Goal: Task Accomplishment & Management: Use online tool/utility

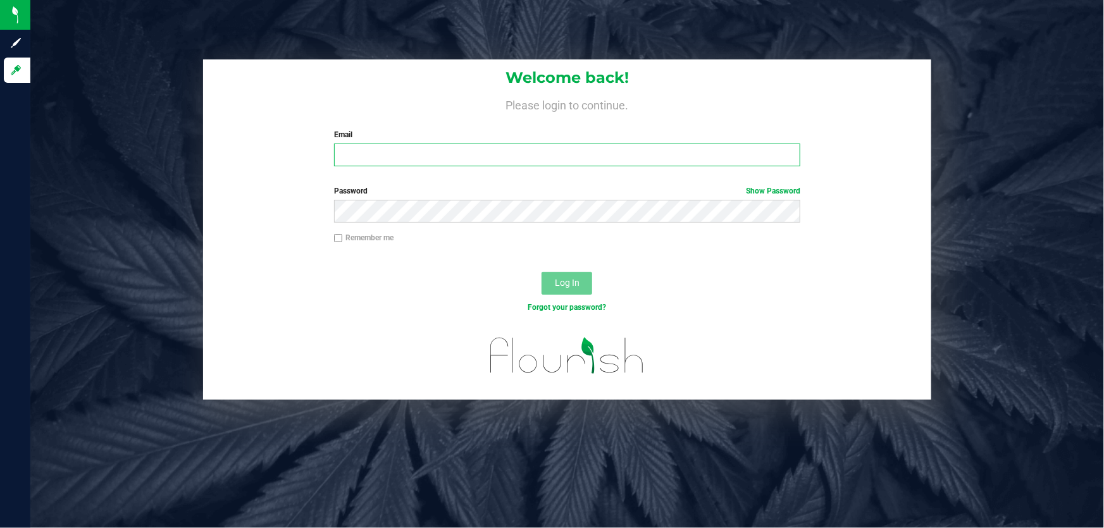
click at [419, 158] on input "Email" at bounding box center [567, 155] width 467 height 23
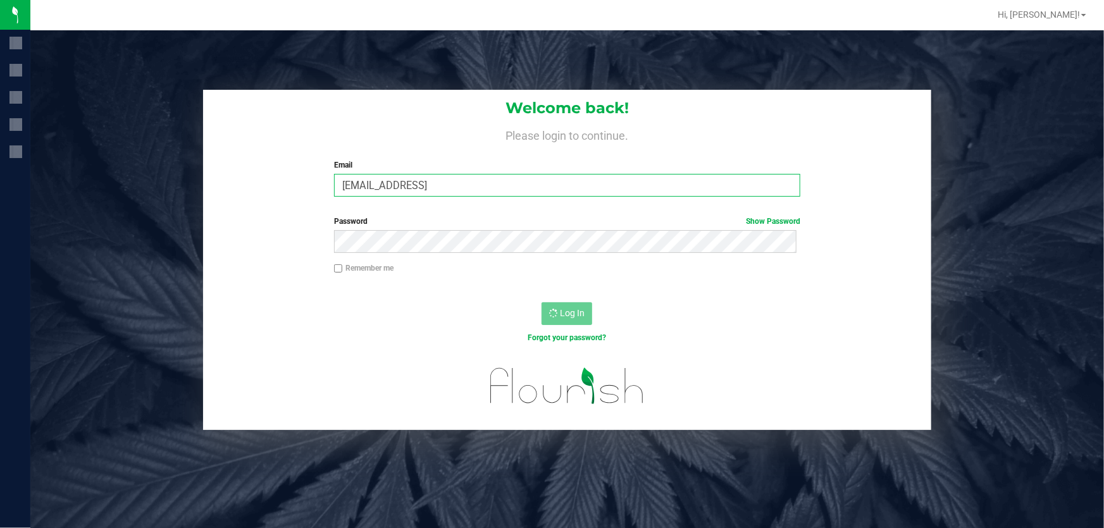
type input "[EMAIL_ADDRESS]"
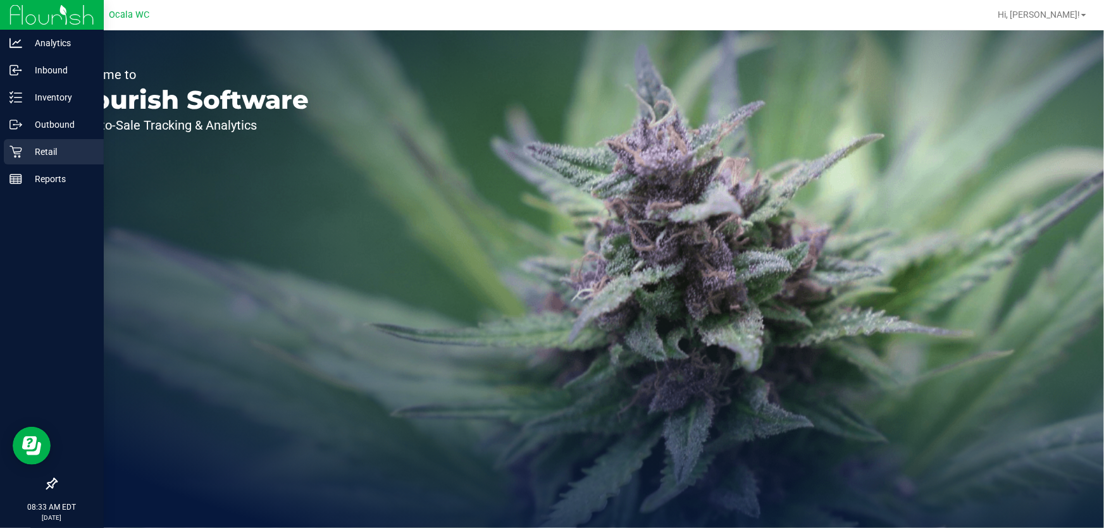
click at [18, 151] on icon at bounding box center [15, 152] width 12 height 12
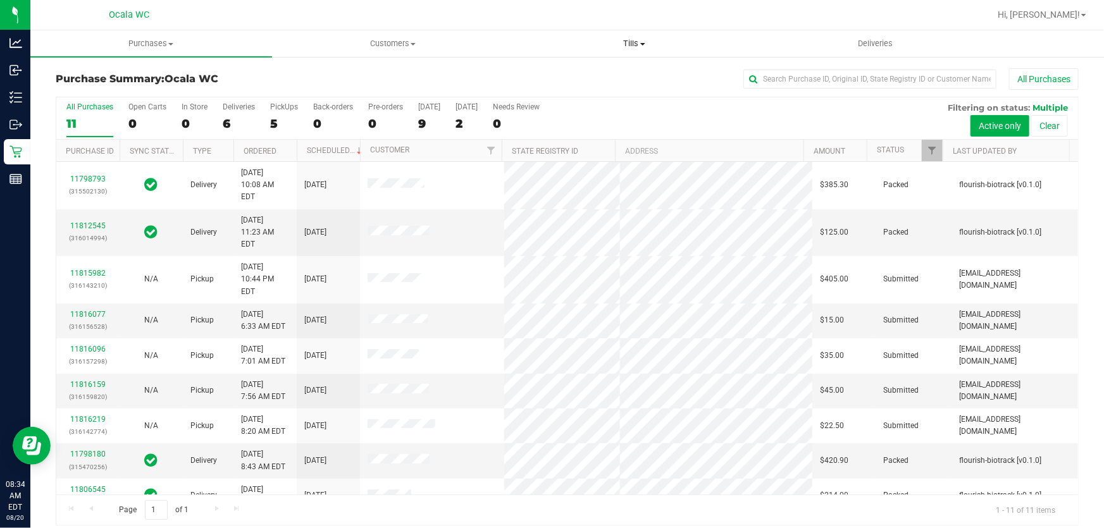
click at [633, 44] on span "Tills" at bounding box center [634, 43] width 240 height 11
click at [621, 75] on li "Manage tills" at bounding box center [635, 76] width 242 height 15
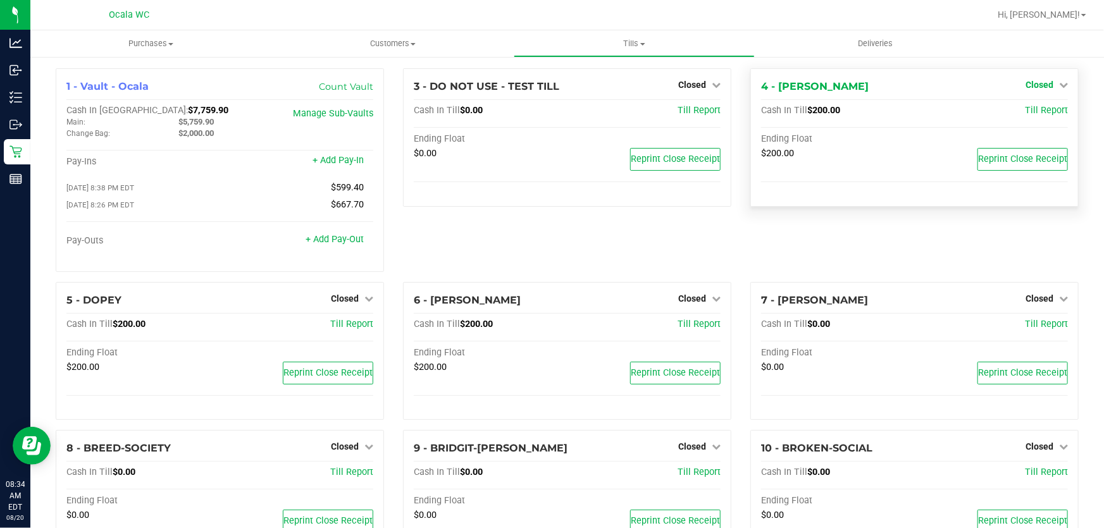
click at [1026, 84] on span "Closed" at bounding box center [1040, 85] width 28 height 10
click at [1024, 111] on link "Open Till" at bounding box center [1039, 111] width 34 height 10
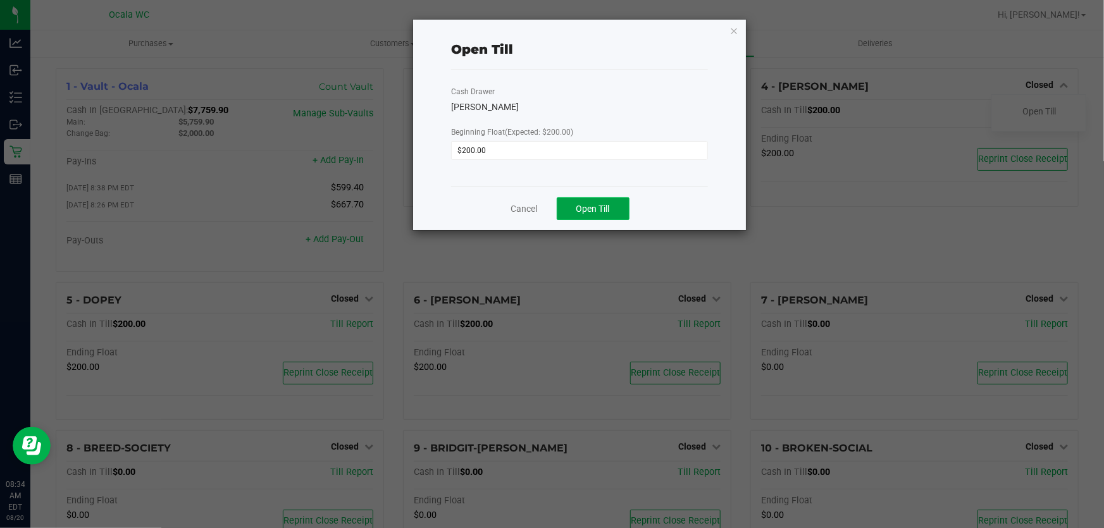
click at [612, 208] on button "Open Till" at bounding box center [593, 208] width 73 height 23
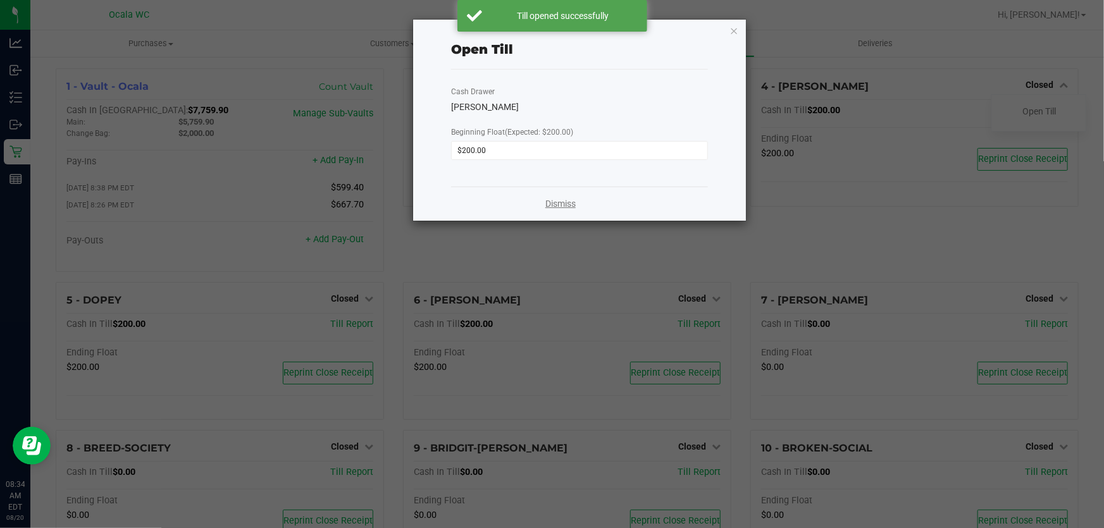
click at [569, 203] on link "Dismiss" at bounding box center [560, 203] width 30 height 13
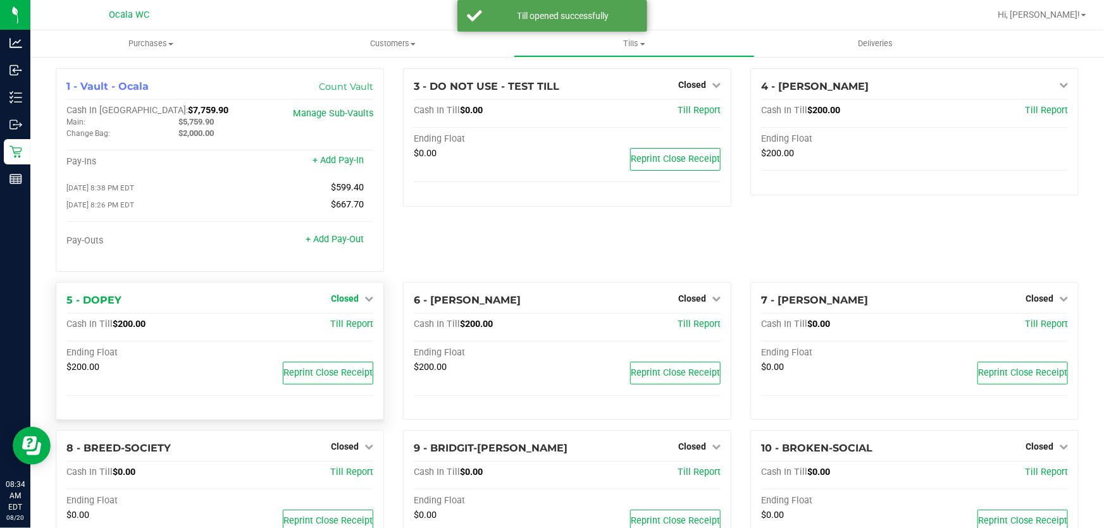
click at [334, 302] on span "Closed" at bounding box center [345, 299] width 28 height 10
click at [347, 326] on link "Open Till" at bounding box center [345, 325] width 34 height 10
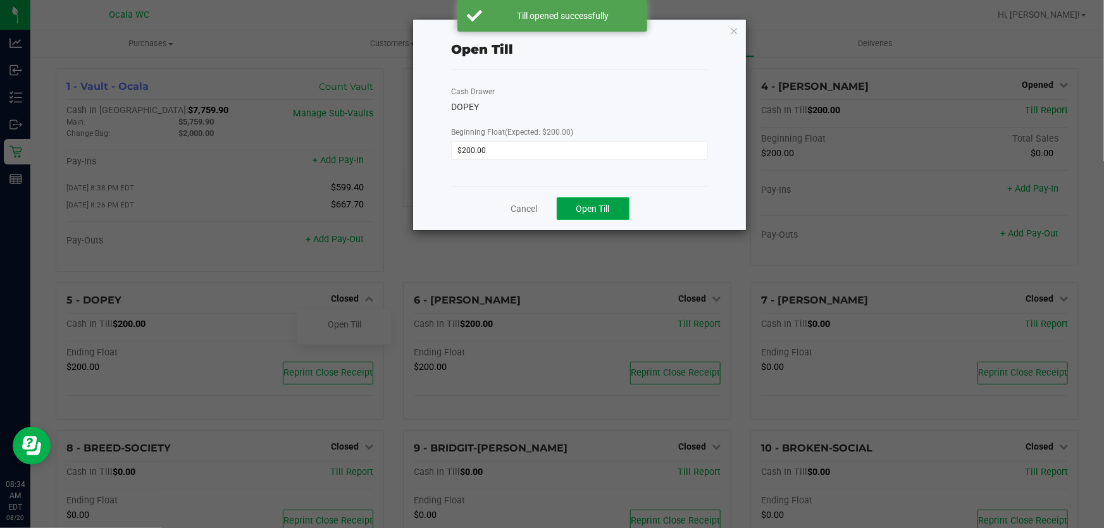
click at [564, 218] on button "Open Till" at bounding box center [593, 208] width 73 height 23
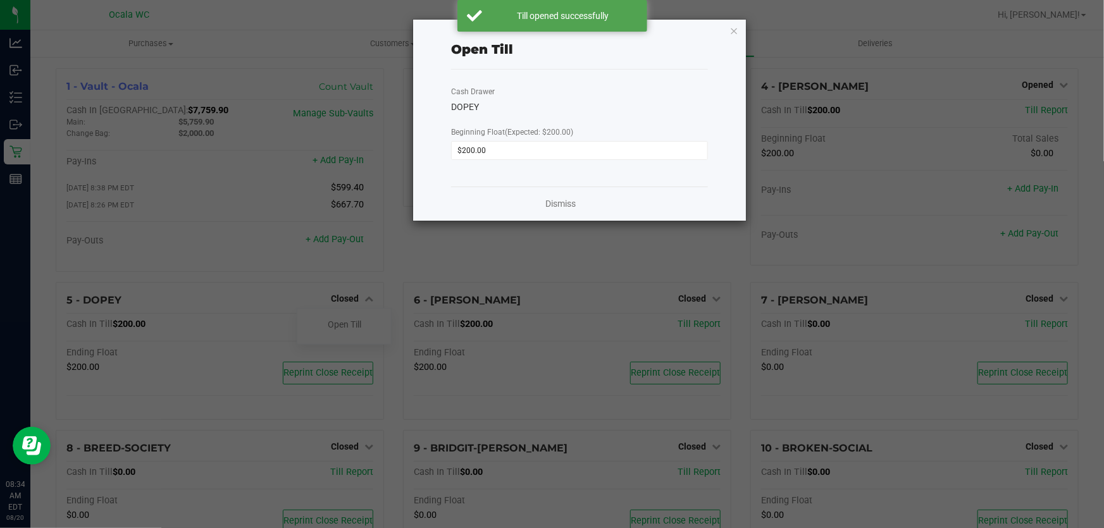
click at [576, 201] on div "Dismiss" at bounding box center [579, 204] width 257 height 34
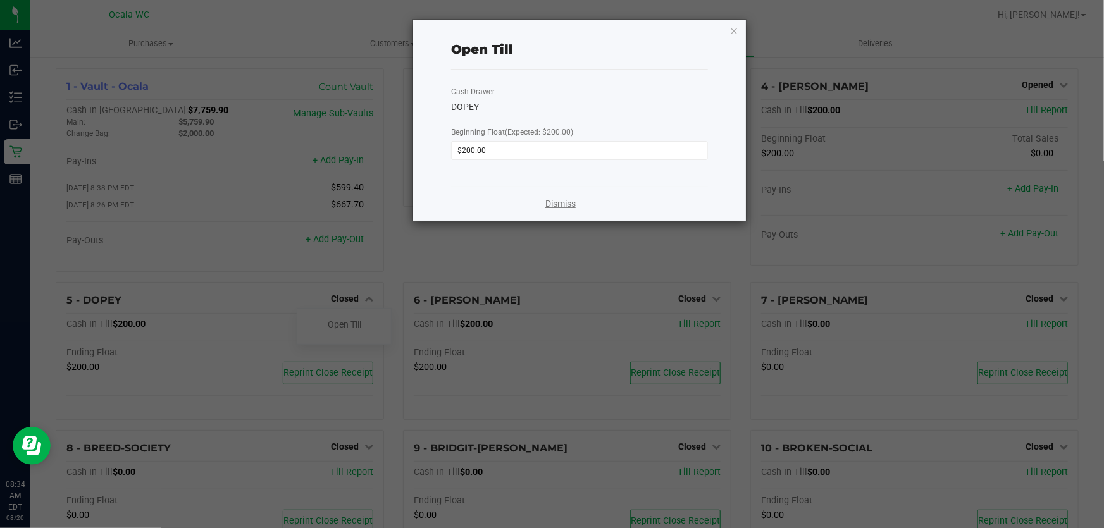
click at [564, 203] on link "Dismiss" at bounding box center [560, 203] width 30 height 13
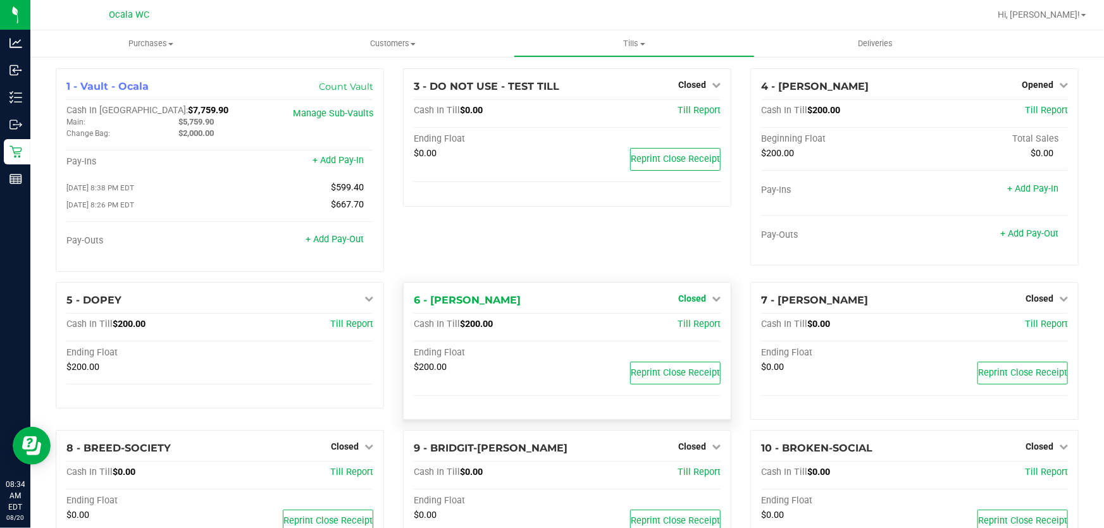
click at [693, 296] on span "Closed" at bounding box center [692, 299] width 28 height 10
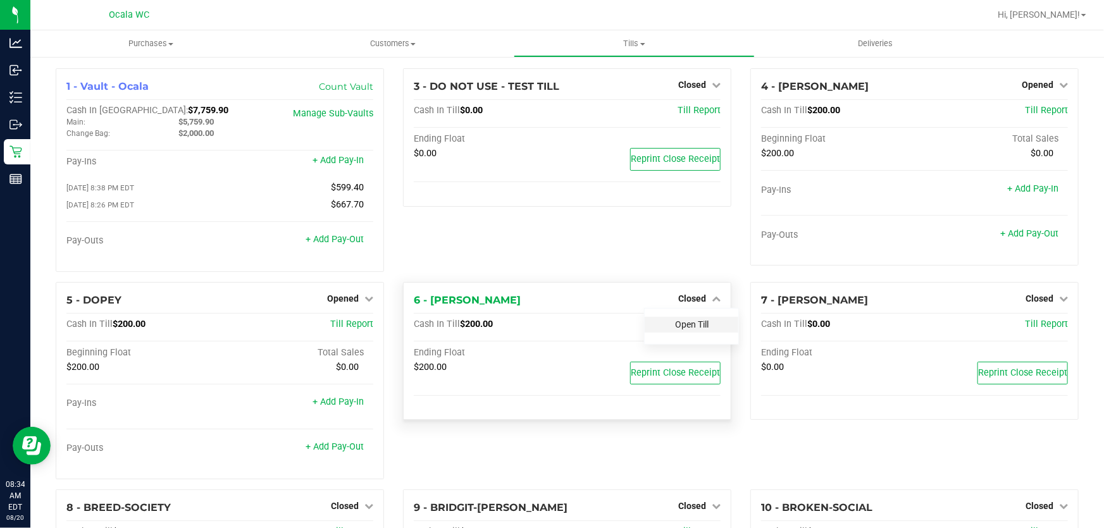
click at [690, 328] on link "Open Till" at bounding box center [692, 325] width 34 height 10
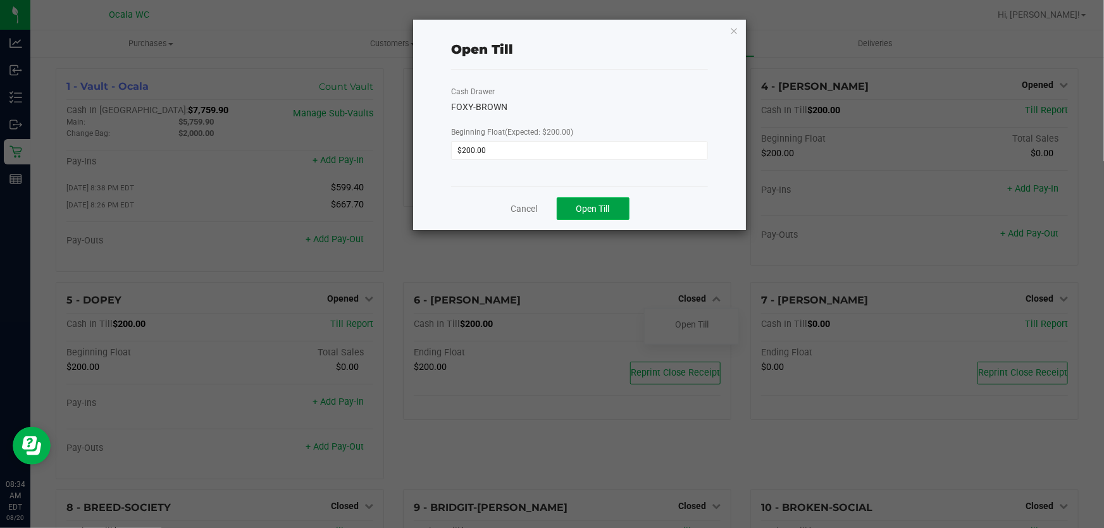
click at [612, 199] on button "Open Till" at bounding box center [593, 208] width 73 height 23
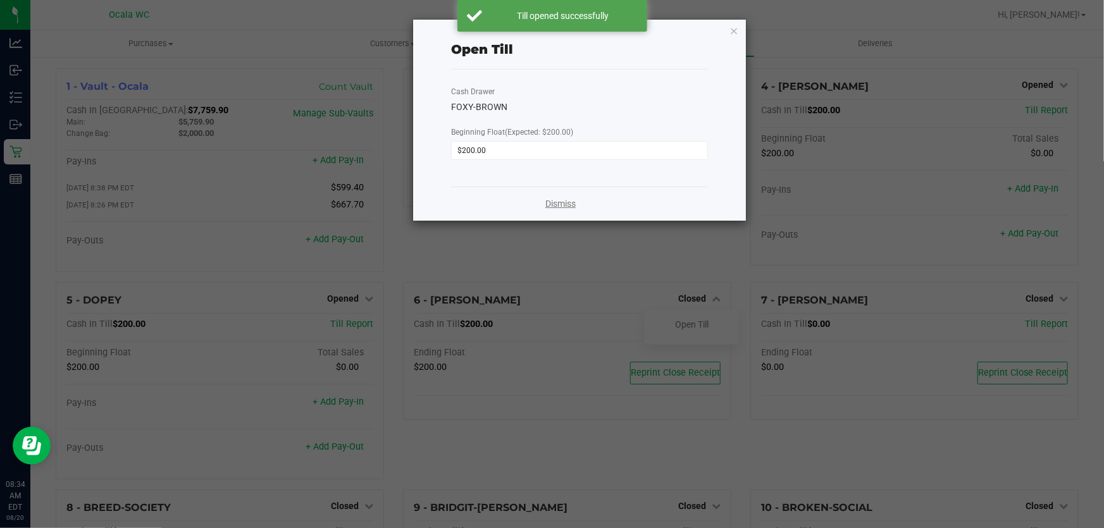
click at [549, 202] on link "Dismiss" at bounding box center [560, 203] width 30 height 13
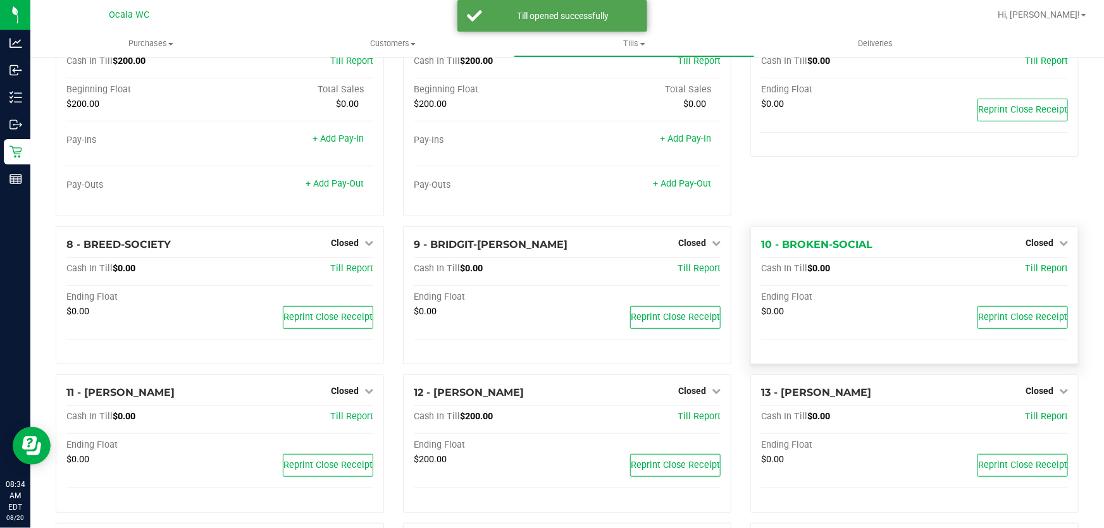
scroll to position [287, 0]
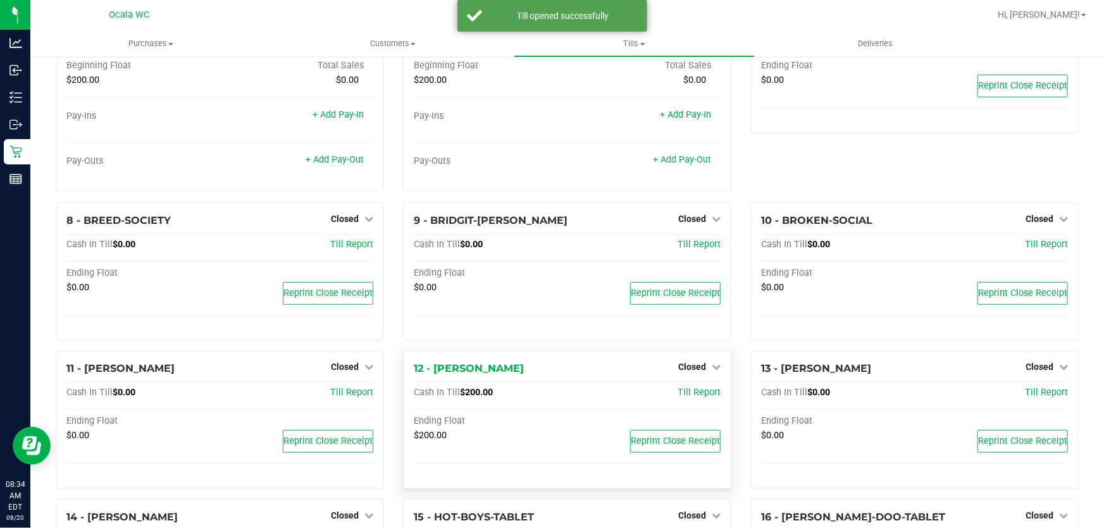
click at [684, 375] on div "12 - [PERSON_NAME] Closed Open Till" at bounding box center [567, 368] width 307 height 15
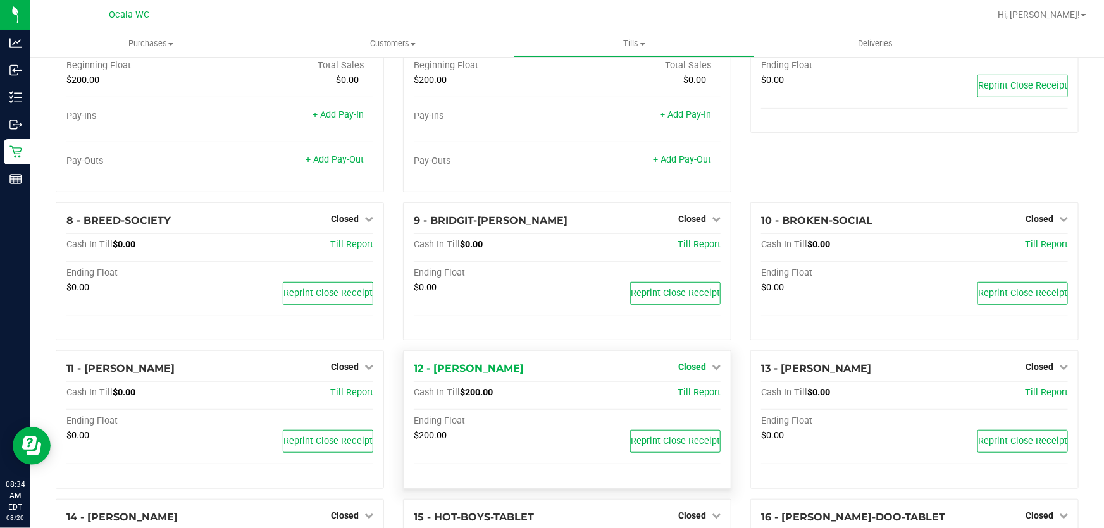
click at [687, 368] on span "Closed" at bounding box center [692, 367] width 28 height 10
click at [683, 392] on link "Open Till" at bounding box center [692, 393] width 34 height 10
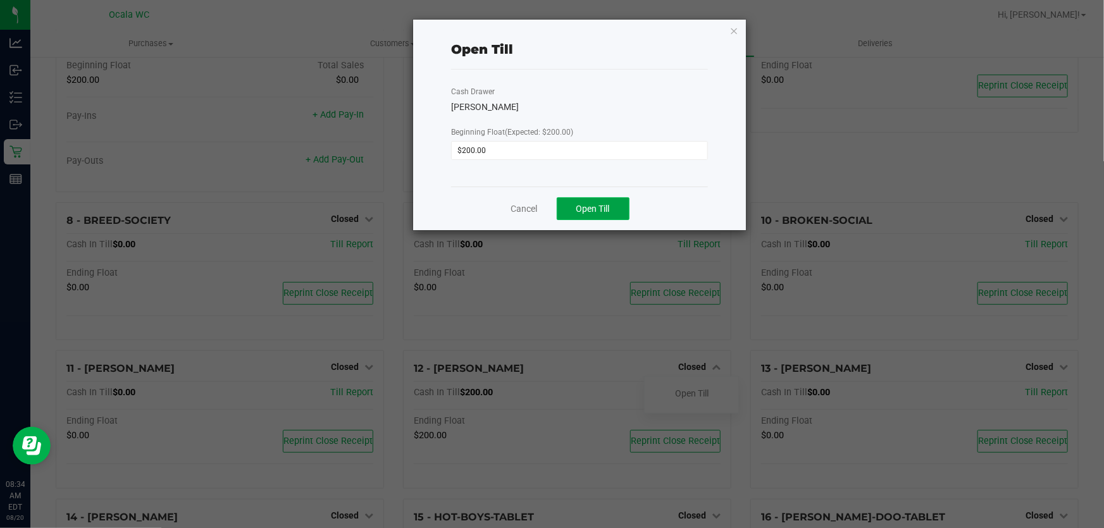
click at [599, 208] on span "Open Till" at bounding box center [593, 209] width 34 height 10
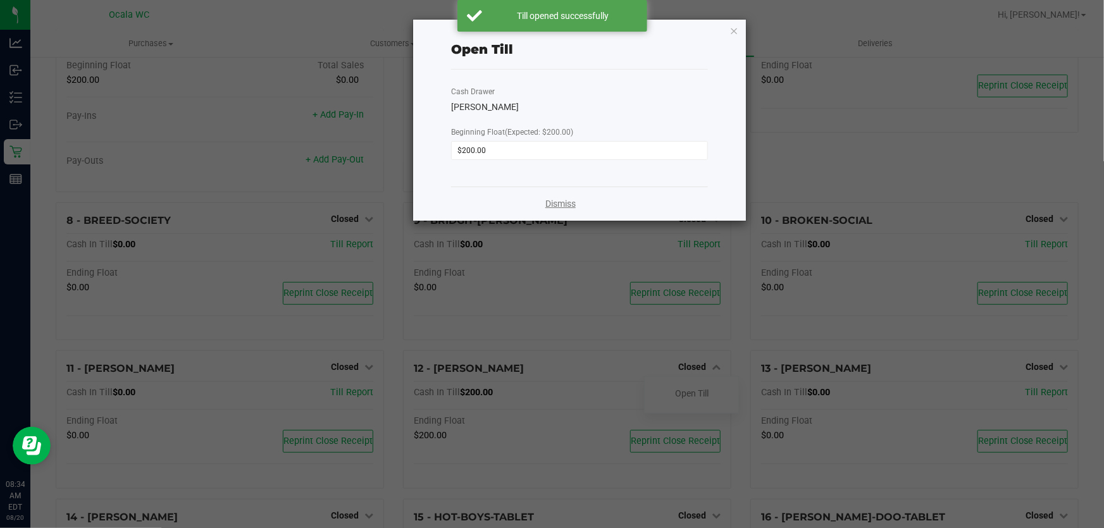
click at [550, 208] on link "Dismiss" at bounding box center [560, 203] width 30 height 13
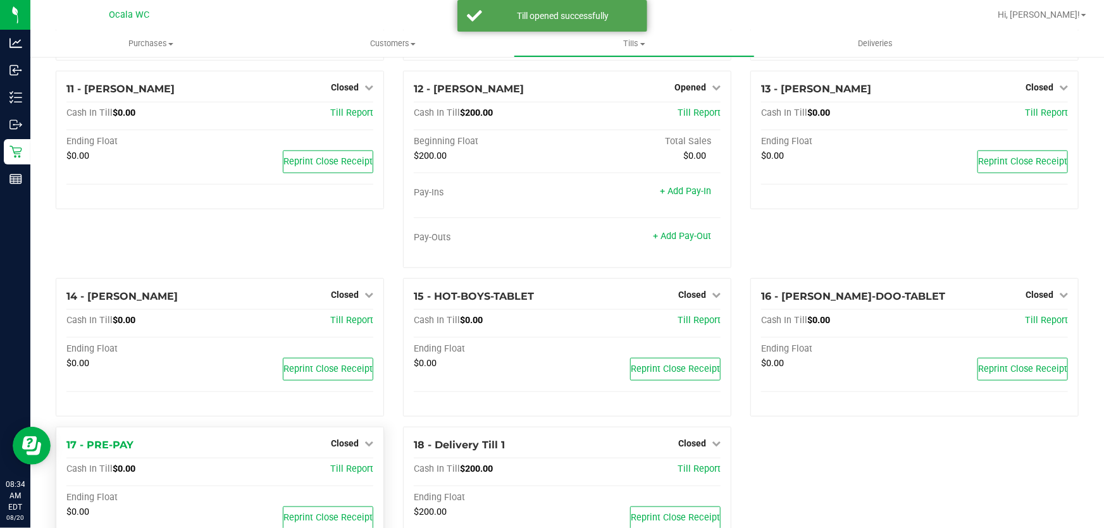
scroll to position [626, 0]
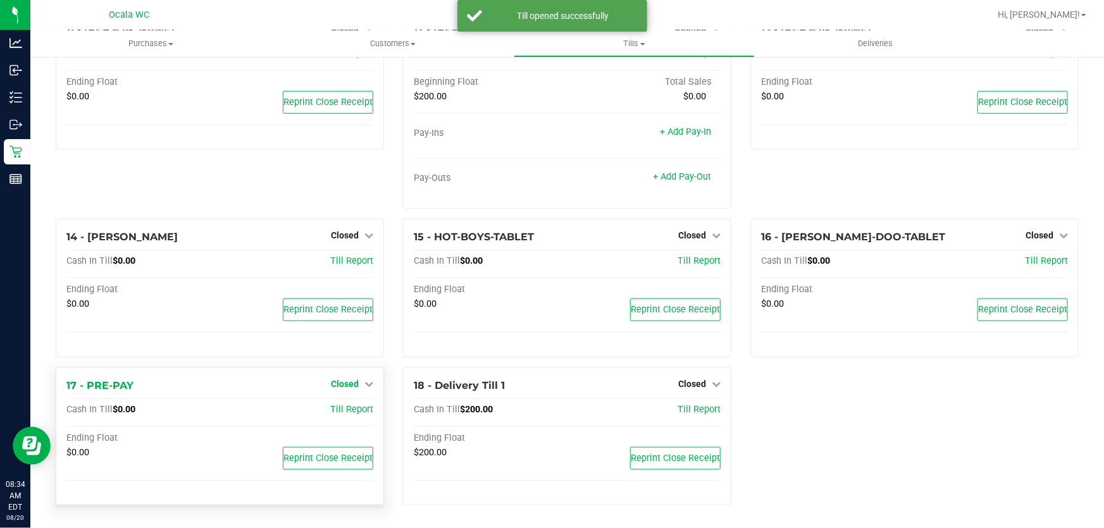
click at [350, 382] on span "Closed" at bounding box center [345, 384] width 28 height 10
click at [349, 405] on link "Open Till" at bounding box center [345, 410] width 34 height 10
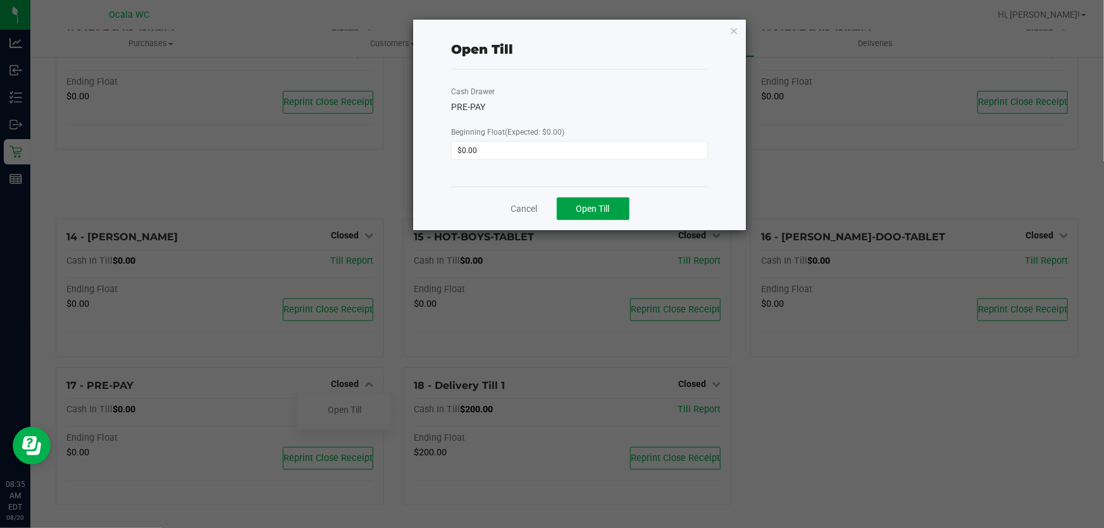
click at [593, 213] on span "Open Till" at bounding box center [593, 209] width 34 height 10
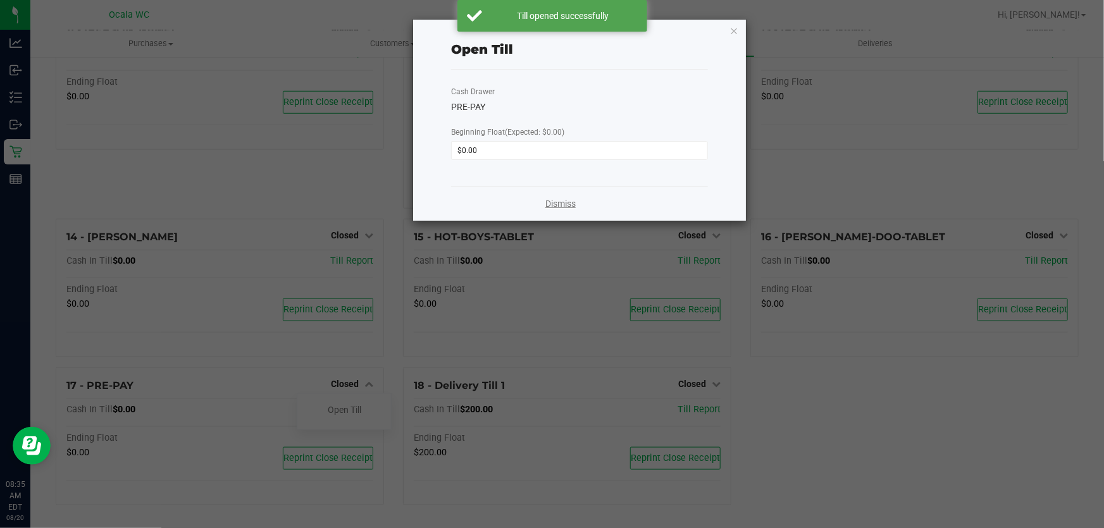
click at [566, 204] on link "Dismiss" at bounding box center [560, 203] width 30 height 13
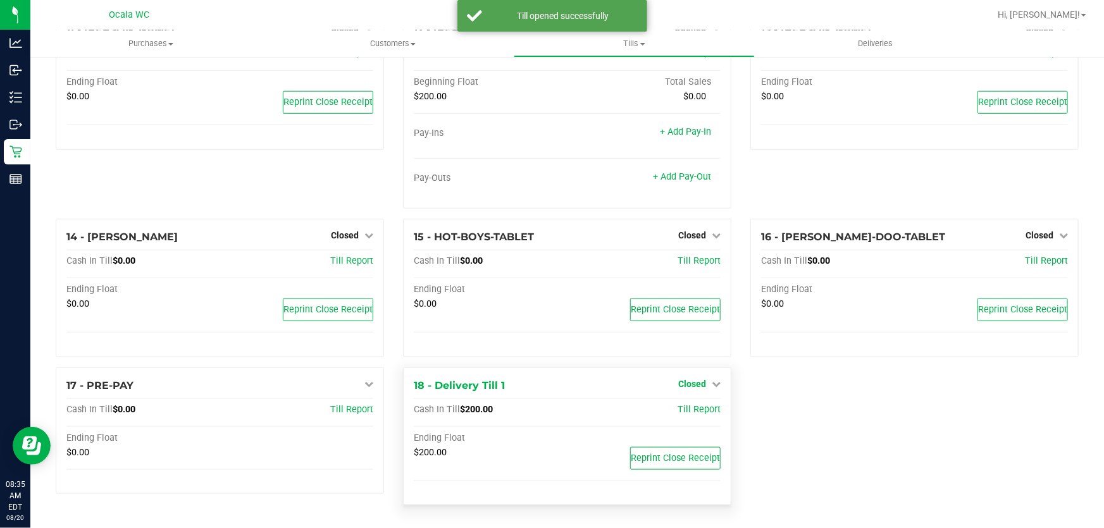
click at [695, 382] on span "Closed" at bounding box center [692, 384] width 28 height 10
click at [689, 412] on link "Open Till" at bounding box center [692, 410] width 34 height 10
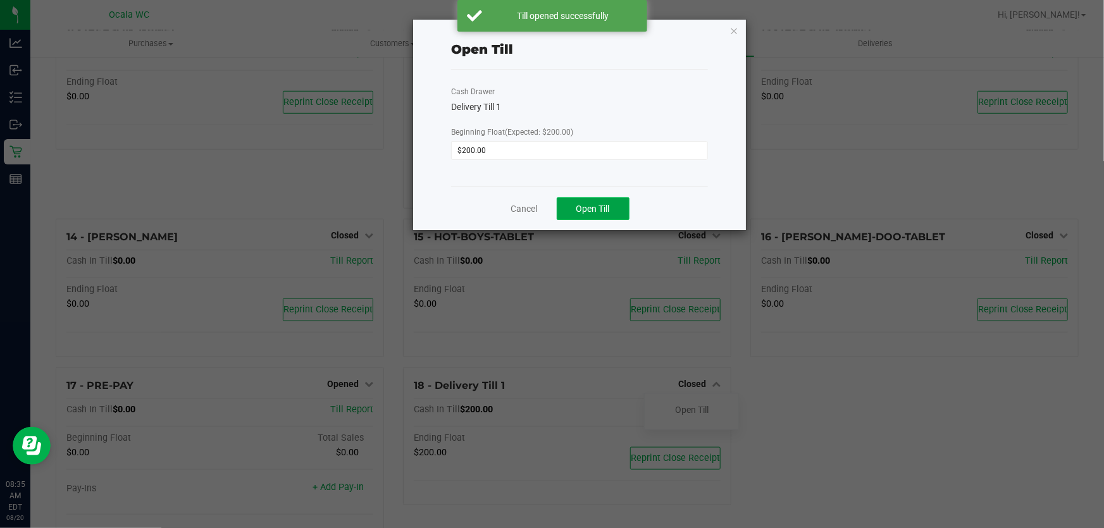
click at [591, 212] on span "Open Till" at bounding box center [593, 209] width 34 height 10
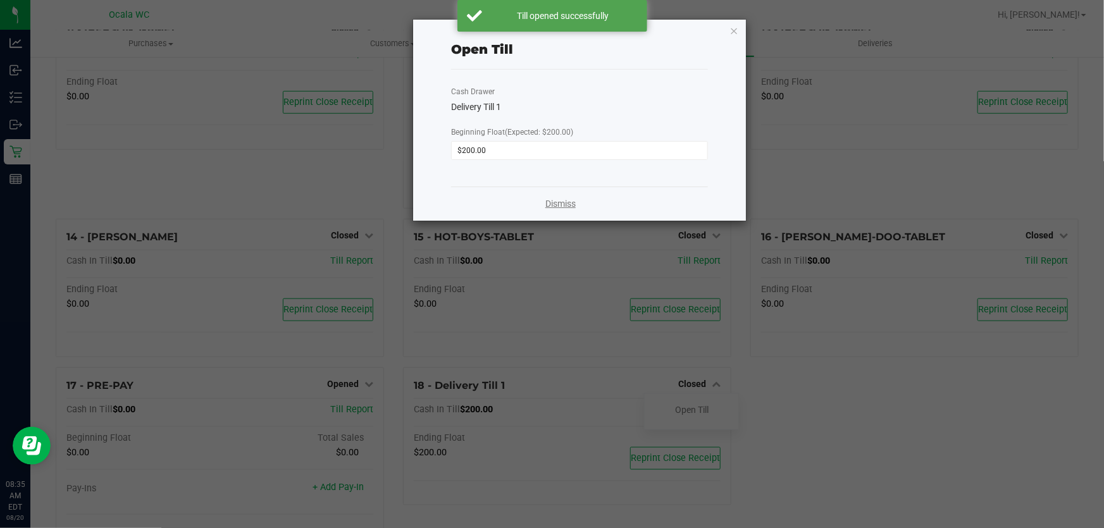
click at [565, 200] on link "Dismiss" at bounding box center [560, 203] width 30 height 13
